Goal: Task Accomplishment & Management: Complete application form

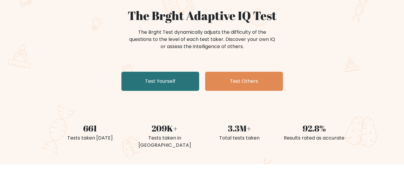
scroll to position [60, 0]
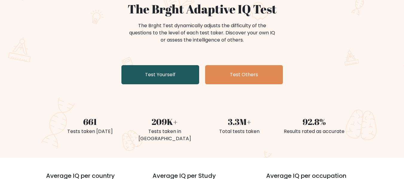
click at [165, 75] on link "Test Yourself" at bounding box center [160, 74] width 78 height 19
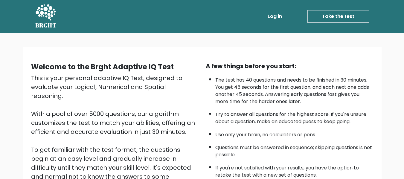
scroll to position [95, 0]
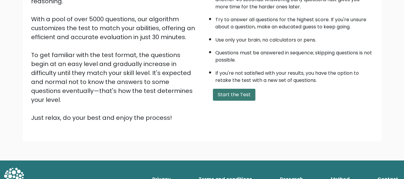
click at [228, 94] on button "Start the Test" at bounding box center [234, 95] width 42 height 12
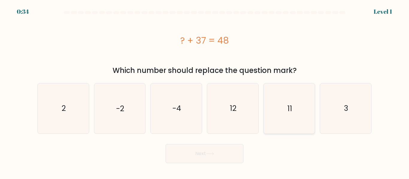
click at [288, 104] on text "11" at bounding box center [289, 108] width 5 height 10
click at [205, 91] on input "e. 11" at bounding box center [204, 90] width 0 height 1
radio input "true"
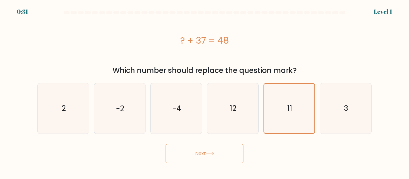
click at [187, 153] on button "Next" at bounding box center [204, 153] width 78 height 19
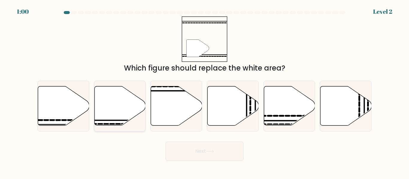
click at [106, 121] on line at bounding box center [135, 121] width 103 height 0
click at [204, 91] on input "b." at bounding box center [204, 90] width 0 height 1
radio input "true"
click at [183, 148] on button "Next" at bounding box center [204, 151] width 78 height 19
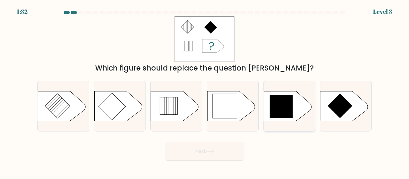
click at [275, 110] on icon at bounding box center [281, 106] width 23 height 23
click at [205, 91] on input "e." at bounding box center [204, 90] width 0 height 1
radio input "true"
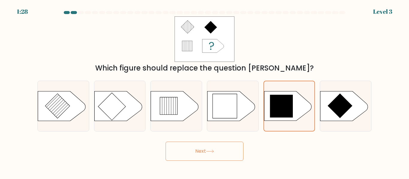
click at [209, 150] on icon at bounding box center [210, 151] width 8 height 3
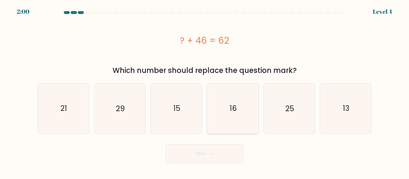
click at [238, 120] on icon "16" at bounding box center [233, 108] width 50 height 50
click at [205, 91] on input "d. 16" at bounding box center [204, 90] width 0 height 1
radio input "true"
click at [218, 154] on button "Next" at bounding box center [204, 153] width 78 height 19
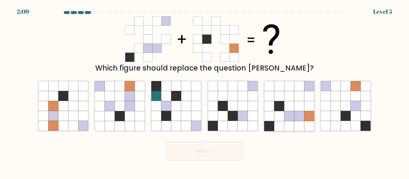
click at [278, 117] on icon at bounding box center [279, 116] width 10 height 10
click at [205, 91] on input "e." at bounding box center [204, 90] width 0 height 1
radio input "true"
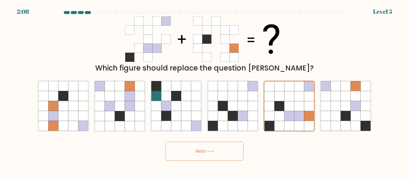
click at [205, 154] on button "Next" at bounding box center [204, 151] width 78 height 19
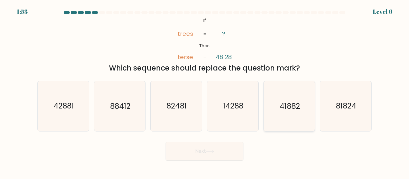
click at [294, 112] on icon "41882" at bounding box center [289, 106] width 50 height 50
click at [205, 91] on input "e. 41882" at bounding box center [204, 90] width 0 height 1
radio input "true"
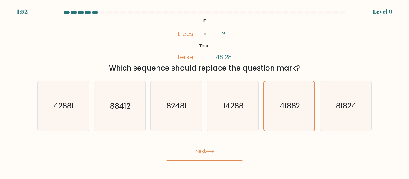
click at [203, 149] on button "Next" at bounding box center [204, 151] width 78 height 19
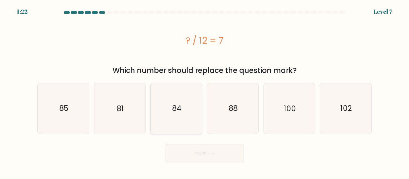
click at [173, 108] on text "84" at bounding box center [176, 108] width 9 height 10
click at [204, 91] on input "c. 84" at bounding box center [204, 90] width 0 height 1
radio input "true"
click at [223, 152] on button "Next" at bounding box center [204, 153] width 78 height 19
